Goal: Information Seeking & Learning: Check status

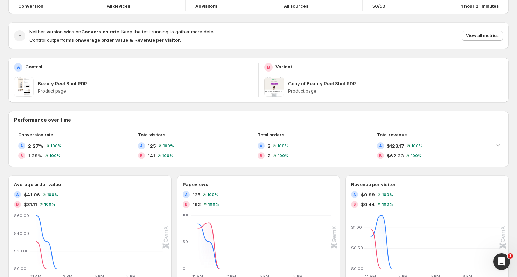
scroll to position [31, 0]
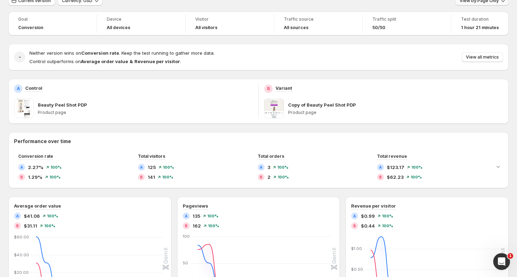
click at [475, 2] on span "View by: Page Only" at bounding box center [479, 1] width 39 height 6
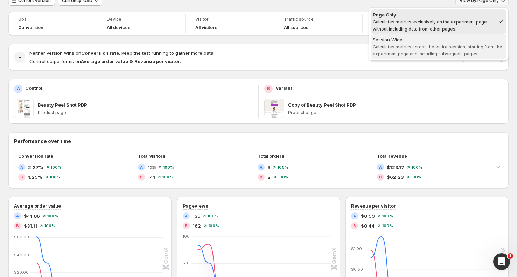
click at [452, 47] on span "Calculates metrics across the entire session, starting from the experiment page…" at bounding box center [438, 50] width 130 height 12
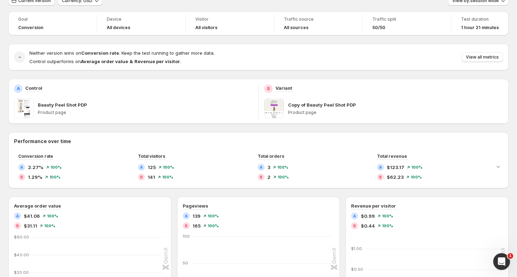
scroll to position [14, 0]
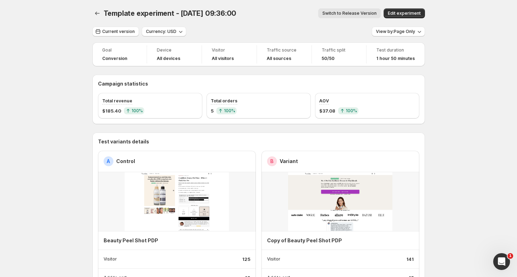
scroll to position [0, 0]
click at [342, 15] on span "Switch to Release Version" at bounding box center [349, 13] width 54 height 6
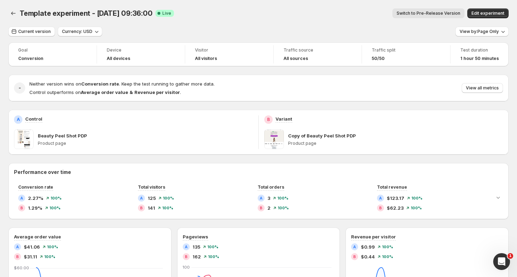
drag, startPoint x: 178, startPoint y: 24, endPoint x: 59, endPoint y: 1, distance: 120.9
click at [178, 24] on div "Template experiment - Sep 15, 09:36:00. This page is ready Template experiment …" at bounding box center [258, 13] width 500 height 27
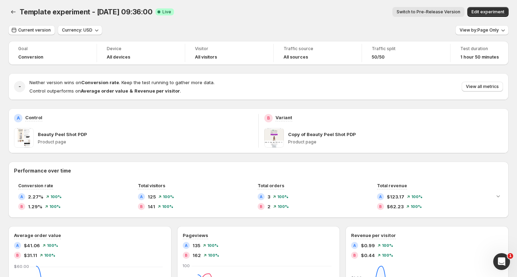
scroll to position [16, 0]
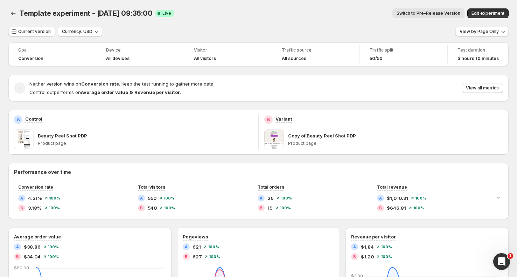
scroll to position [9, 0]
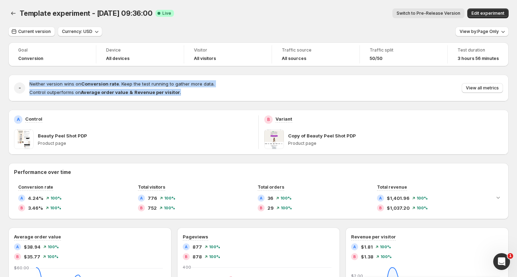
drag, startPoint x: 62, startPoint y: 85, endPoint x: 202, endPoint y: 95, distance: 140.1
click at [202, 95] on div "Neither version wins on Conversion rate . Keep the test running to gather more …" at bounding box center [121, 87] width 185 height 15
click at [204, 95] on p "Control outperforms on Average order value & Revenue per visitor ." at bounding box center [121, 92] width 185 height 7
drag, startPoint x: 204, startPoint y: 95, endPoint x: 193, endPoint y: 70, distance: 27.1
click at [193, 70] on div "Goal Conversion Device All devices Visitor All visitors Traffic source All sour…" at bounding box center [258, 269] width 500 height 454
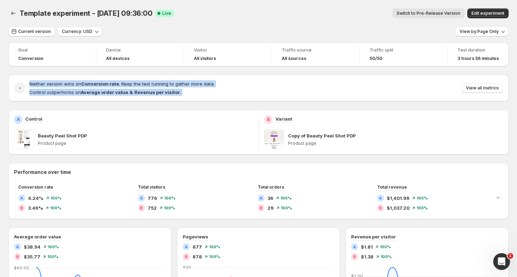
click at [193, 70] on div "Goal Conversion Device All devices Visitor All visitors Traffic source All sour…" at bounding box center [258, 269] width 500 height 454
drag, startPoint x: 193, startPoint y: 77, endPoint x: 194, endPoint y: 93, distance: 15.9
click at [194, 93] on div "Goal Conversion Device All devices Visitor All visitors Traffic source All sour…" at bounding box center [258, 269] width 500 height 454
click at [194, 93] on p "Control outperforms on Average order value & Revenue per visitor ." at bounding box center [121, 92] width 185 height 7
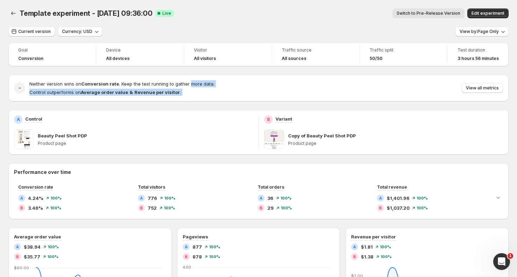
drag, startPoint x: 194, startPoint y: 93, endPoint x: 193, endPoint y: 79, distance: 13.7
click at [193, 79] on div "- Neither version wins on Conversion rate . Keep the test running to gather mor…" at bounding box center [258, 88] width 500 height 27
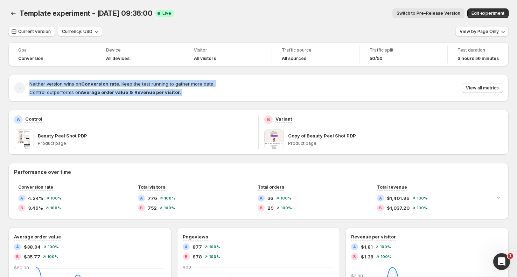
click at [193, 78] on div "- Neither version wins on Conversion rate . Keep the test running to gather mor…" at bounding box center [258, 88] width 500 height 27
drag, startPoint x: 193, startPoint y: 78, endPoint x: 193, endPoint y: 90, distance: 11.9
click at [193, 90] on div "- Neither version wins on Conversion rate . Keep the test running to gather mor…" at bounding box center [258, 88] width 500 height 27
click at [193, 90] on p "Control outperforms on Average order value & Revenue per visitor ." at bounding box center [121, 92] width 185 height 7
